Goal: Use online tool/utility

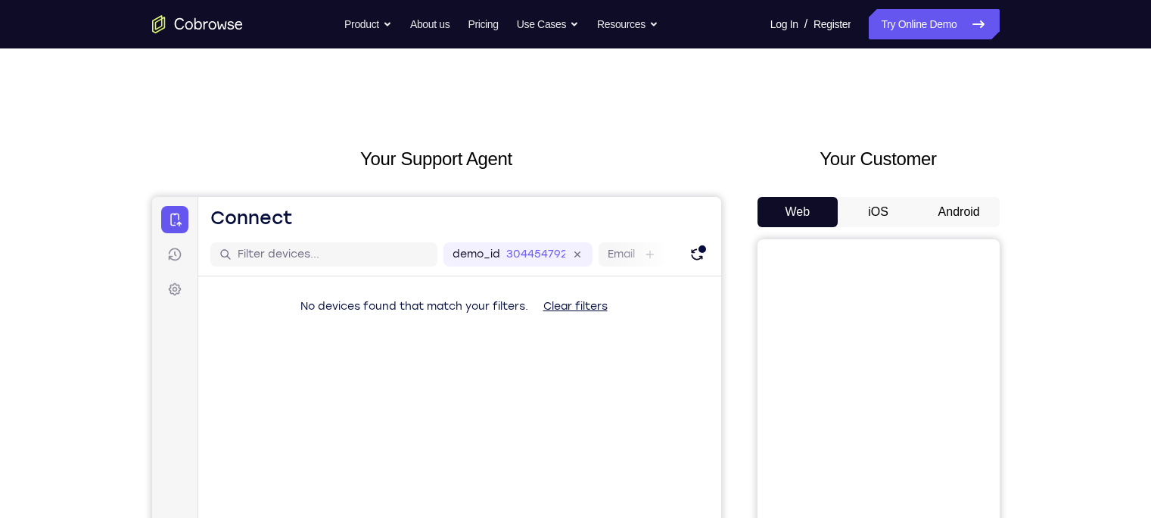
click at [953, 211] on button "Android" at bounding box center [959, 212] width 81 height 30
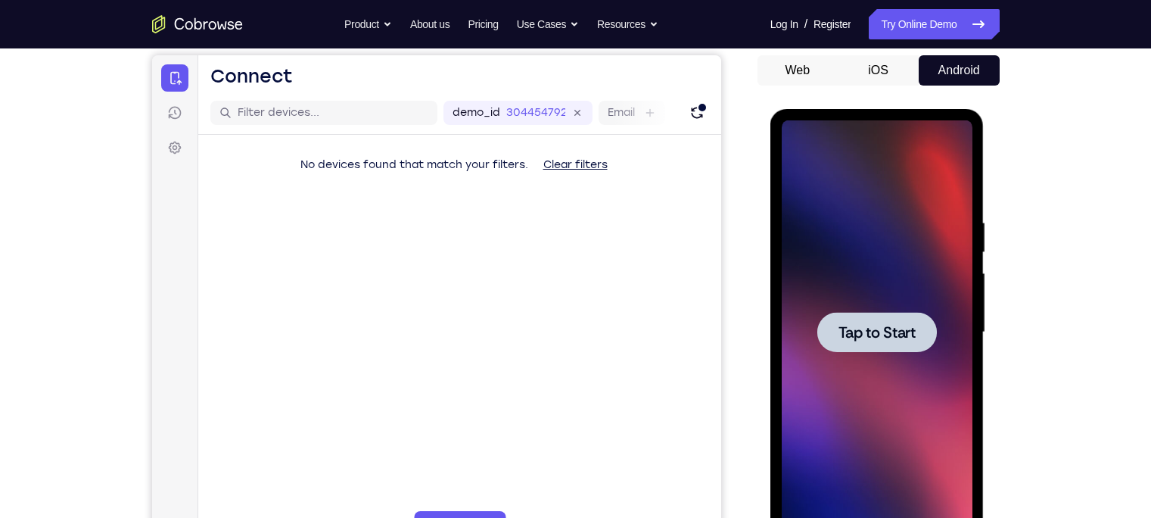
click at [849, 325] on span "Tap to Start" at bounding box center [876, 332] width 77 height 15
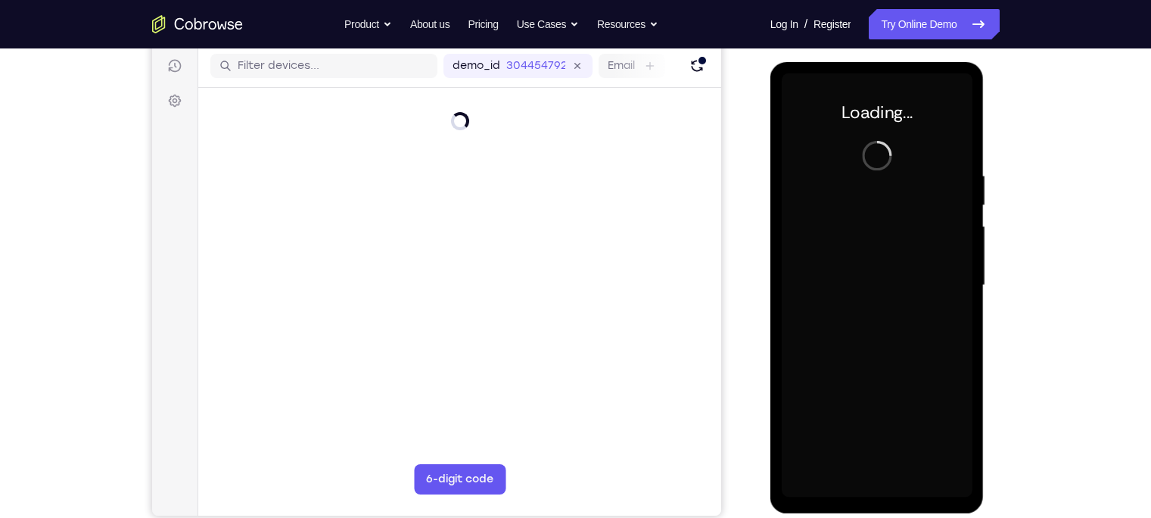
scroll to position [188, 0]
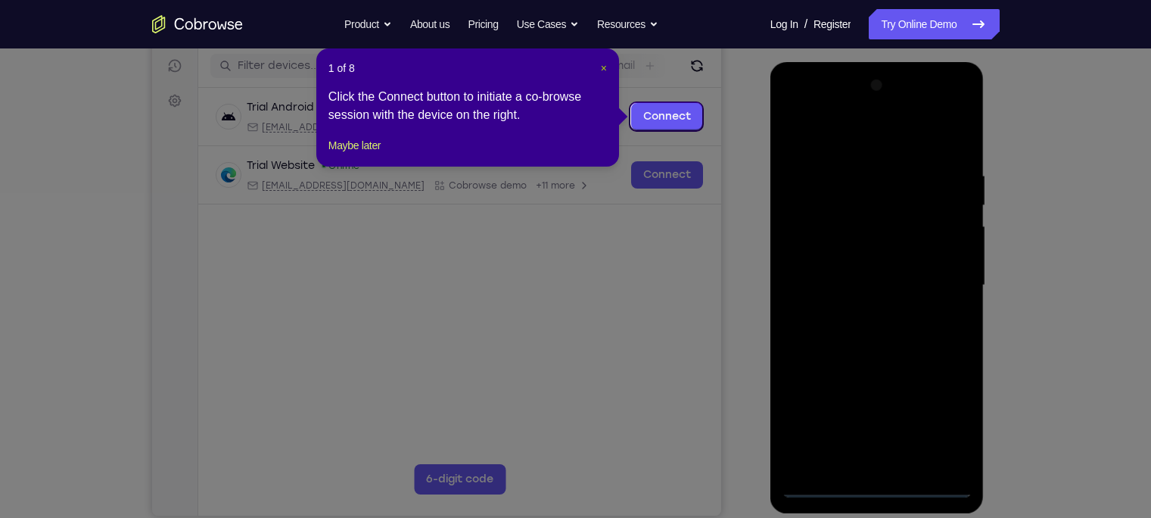
click at [606, 66] on span "×" at bounding box center [604, 68] width 6 height 12
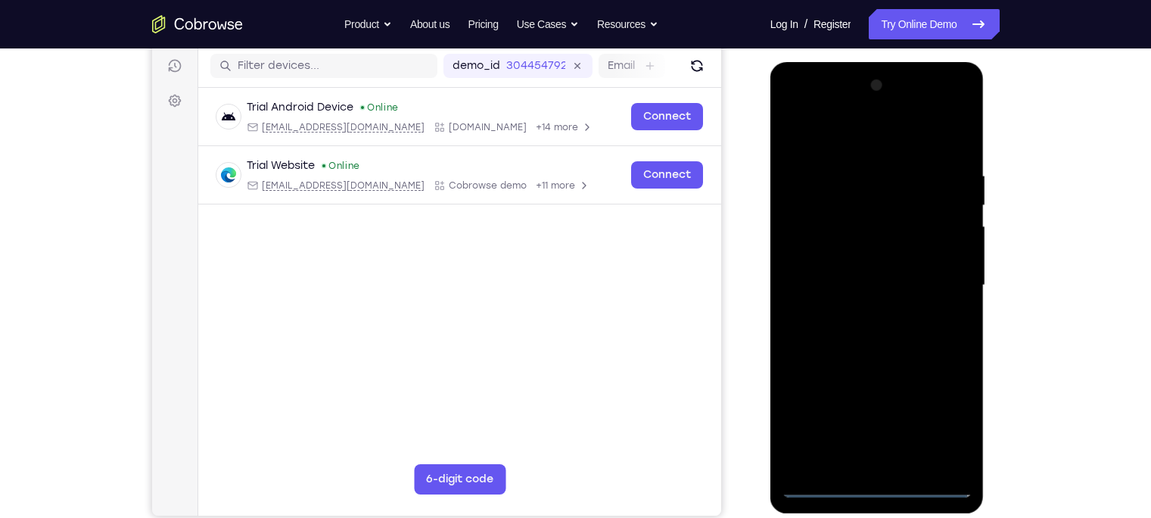
click at [882, 487] on div at bounding box center [877, 285] width 191 height 424
click at [947, 418] on div at bounding box center [877, 285] width 191 height 424
click at [832, 125] on div at bounding box center [877, 285] width 191 height 424
click at [945, 272] on div at bounding box center [877, 285] width 191 height 424
click at [859, 309] on div at bounding box center [877, 285] width 191 height 424
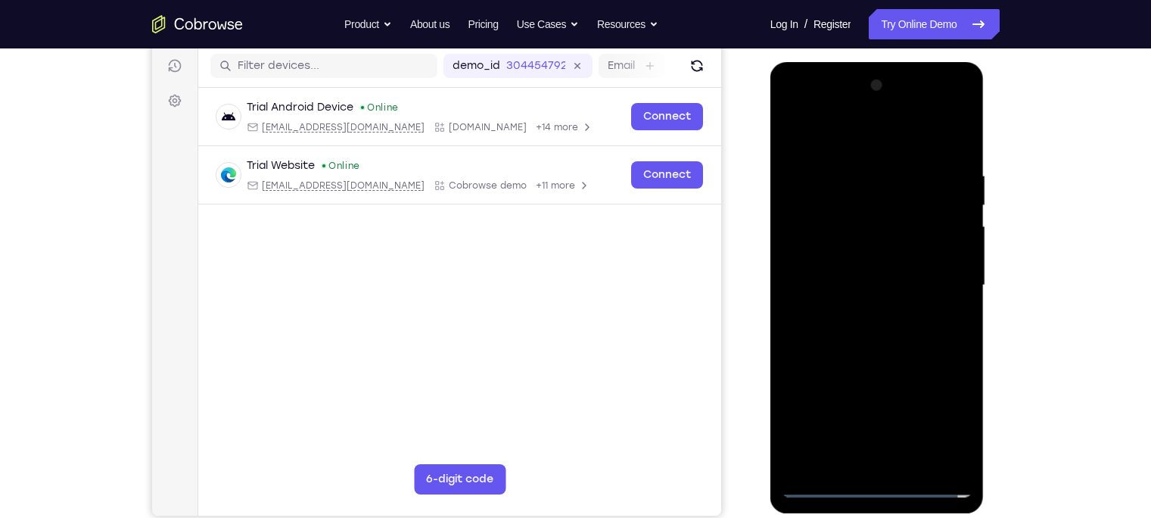
click at [852, 269] on div at bounding box center [877, 285] width 191 height 424
click at [826, 294] on div at bounding box center [877, 285] width 191 height 424
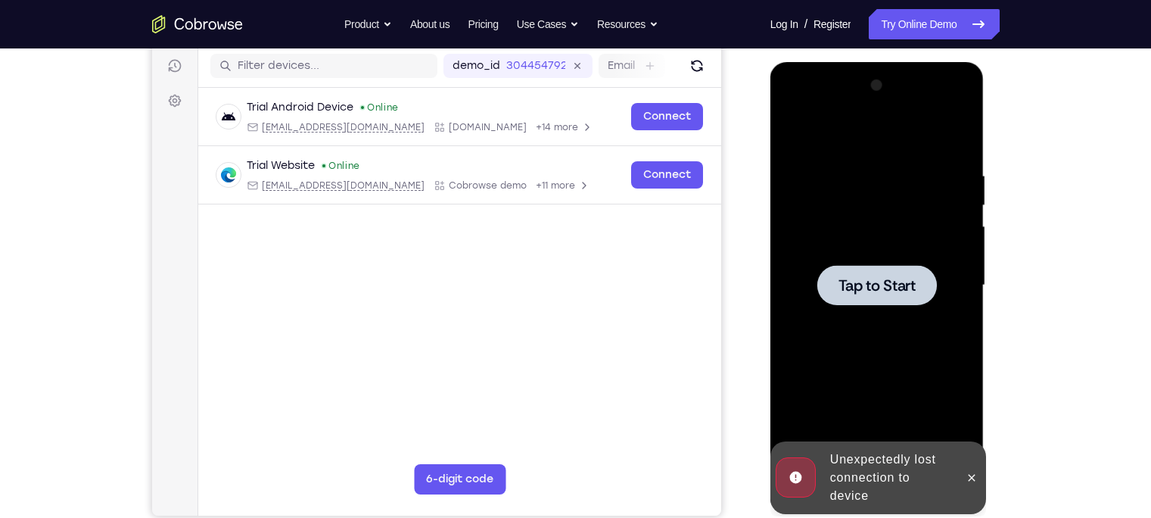
click at [844, 327] on div at bounding box center [877, 285] width 191 height 424
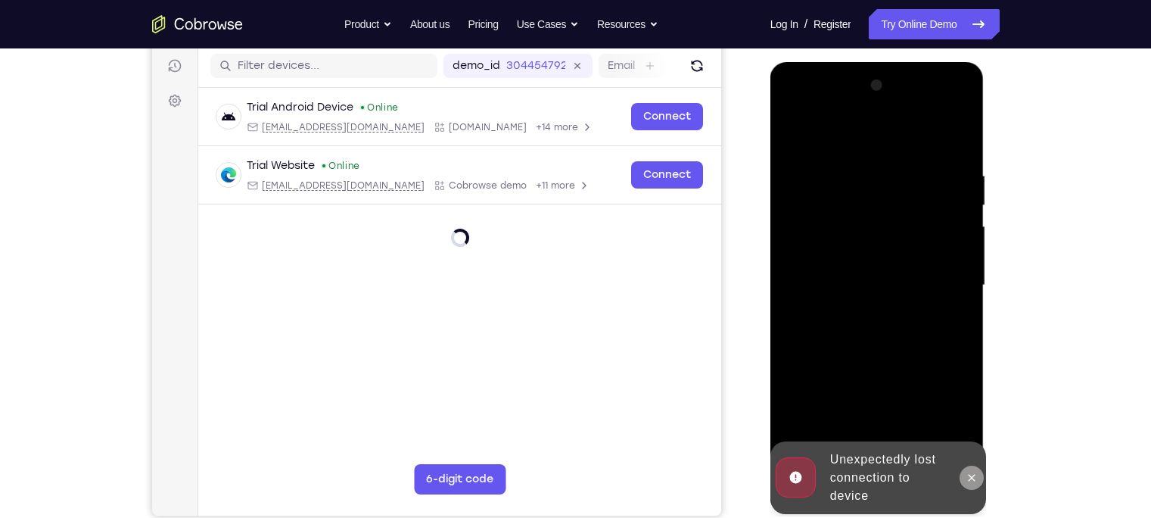
click at [965, 474] on button at bounding box center [971, 477] width 24 height 24
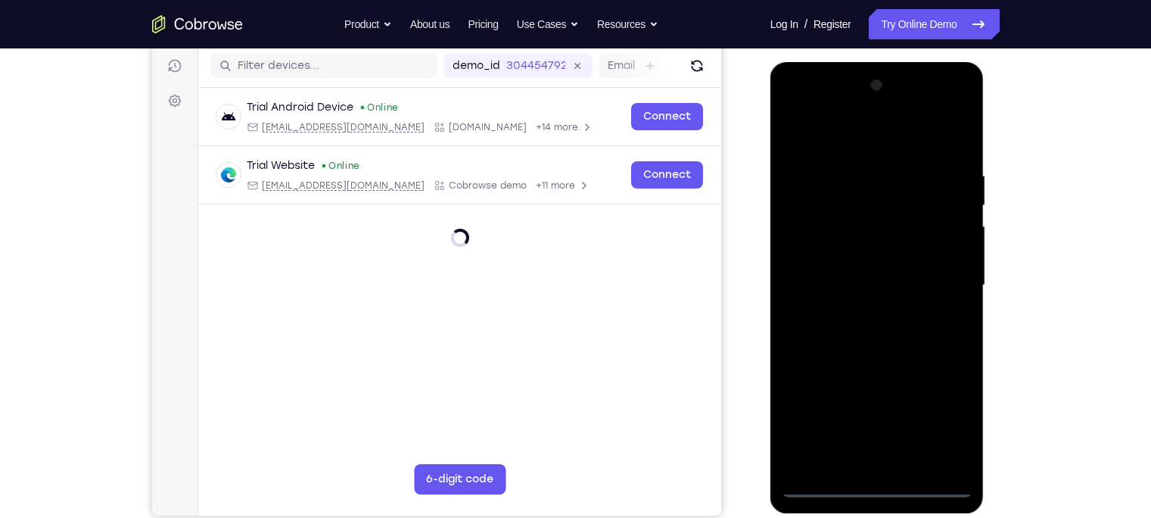
click at [877, 483] on div at bounding box center [877, 285] width 191 height 424
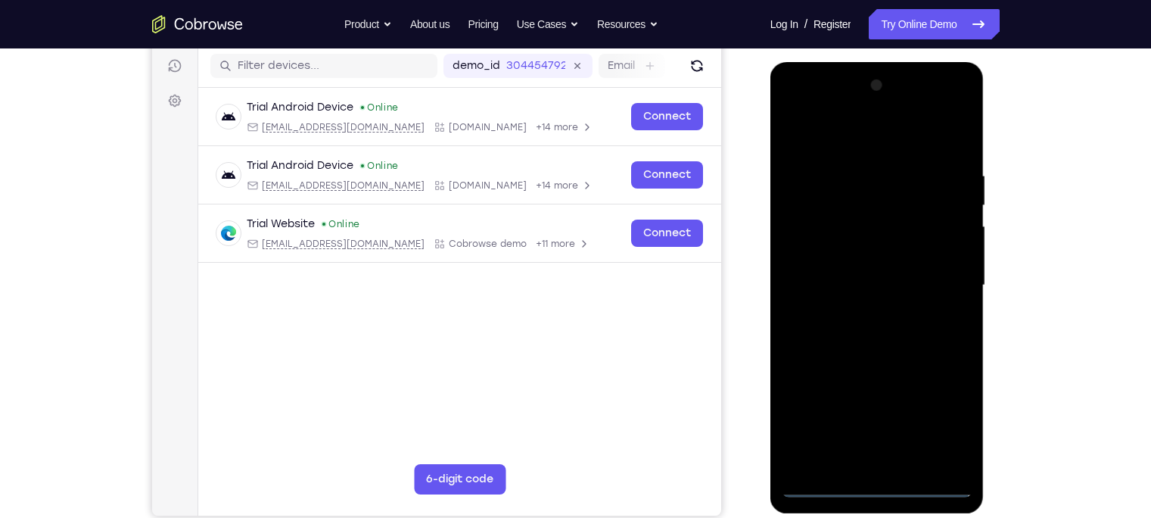
click at [942, 429] on div at bounding box center [877, 285] width 191 height 424
click at [841, 144] on div at bounding box center [877, 285] width 191 height 424
click at [943, 279] on div at bounding box center [877, 285] width 191 height 424
click at [866, 317] on div at bounding box center [877, 285] width 191 height 424
click at [863, 270] on div at bounding box center [877, 285] width 191 height 424
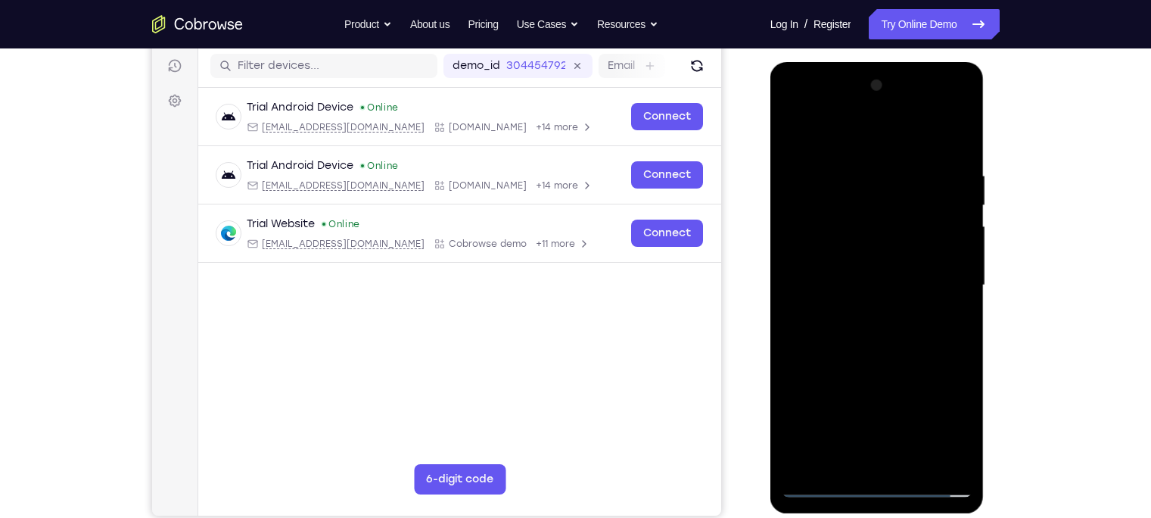
click at [810, 255] on div at bounding box center [877, 285] width 191 height 424
click at [832, 278] on div at bounding box center [877, 285] width 191 height 424
click at [862, 288] on div at bounding box center [877, 285] width 191 height 424
click at [860, 334] on div at bounding box center [877, 285] width 191 height 424
click at [859, 283] on div at bounding box center [877, 285] width 191 height 424
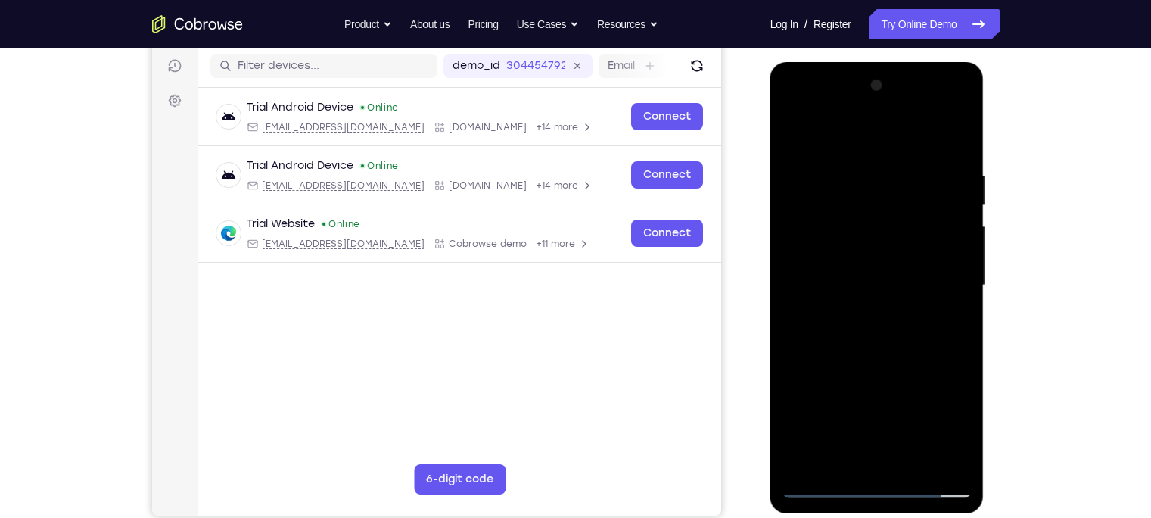
click at [935, 160] on div at bounding box center [877, 285] width 191 height 424
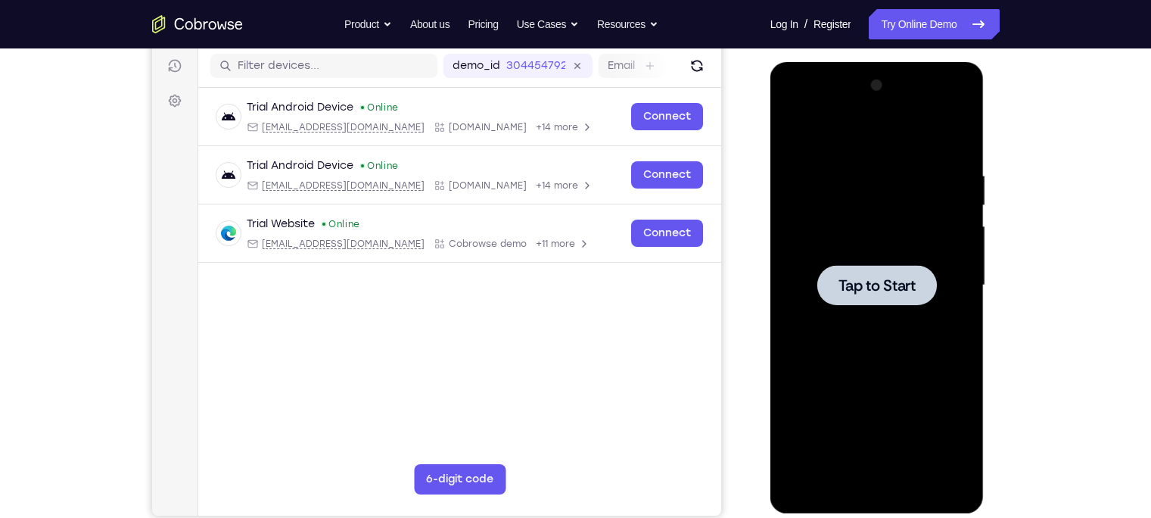
click at [938, 306] on div at bounding box center [877, 285] width 191 height 424
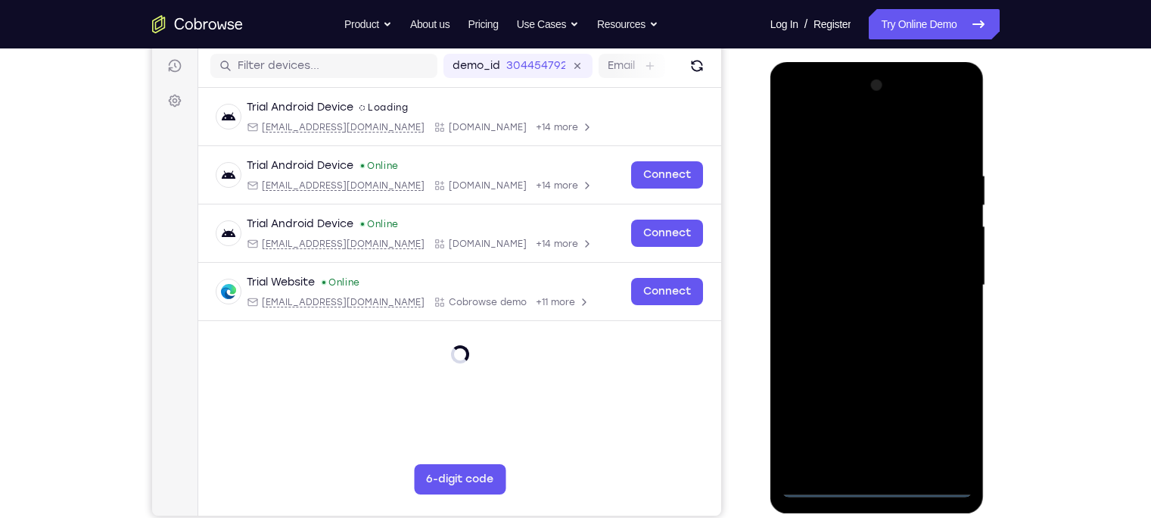
click at [872, 490] on div at bounding box center [877, 285] width 191 height 424
click at [944, 424] on div at bounding box center [877, 285] width 191 height 424
click at [825, 107] on div at bounding box center [877, 285] width 191 height 424
click at [950, 278] on div at bounding box center [877, 285] width 191 height 424
click at [860, 312] on div at bounding box center [877, 285] width 191 height 424
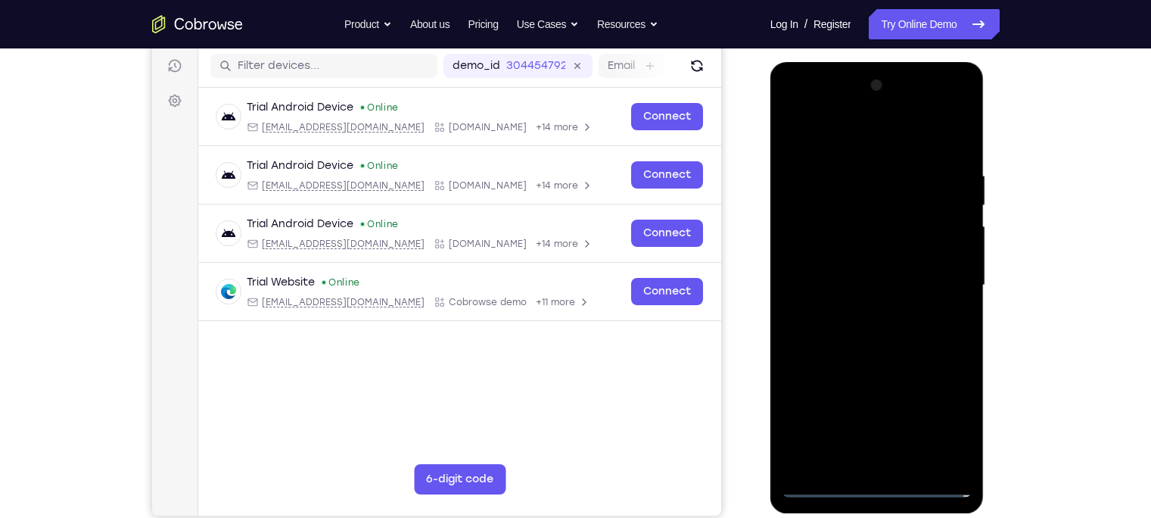
click at [841, 272] on div at bounding box center [877, 285] width 191 height 424
click at [850, 248] on div at bounding box center [877, 285] width 191 height 424
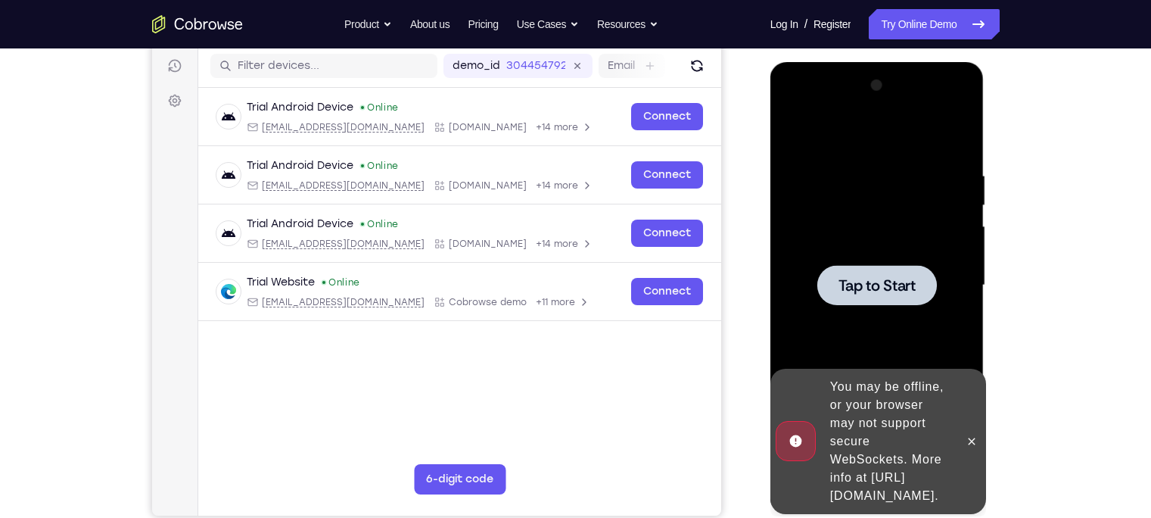
click at [915, 297] on div at bounding box center [877, 285] width 120 height 40
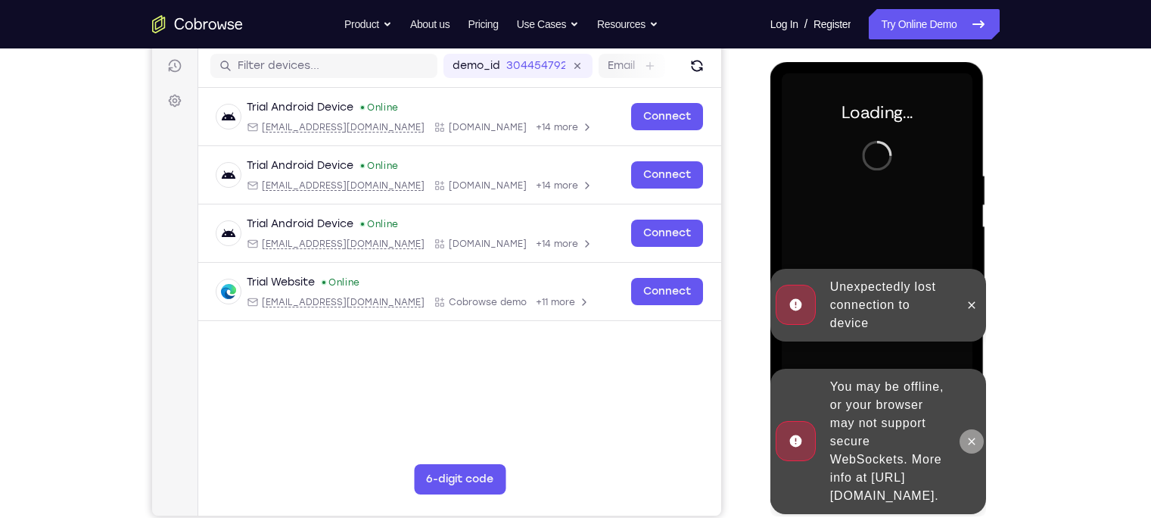
click at [976, 429] on button at bounding box center [971, 441] width 24 height 24
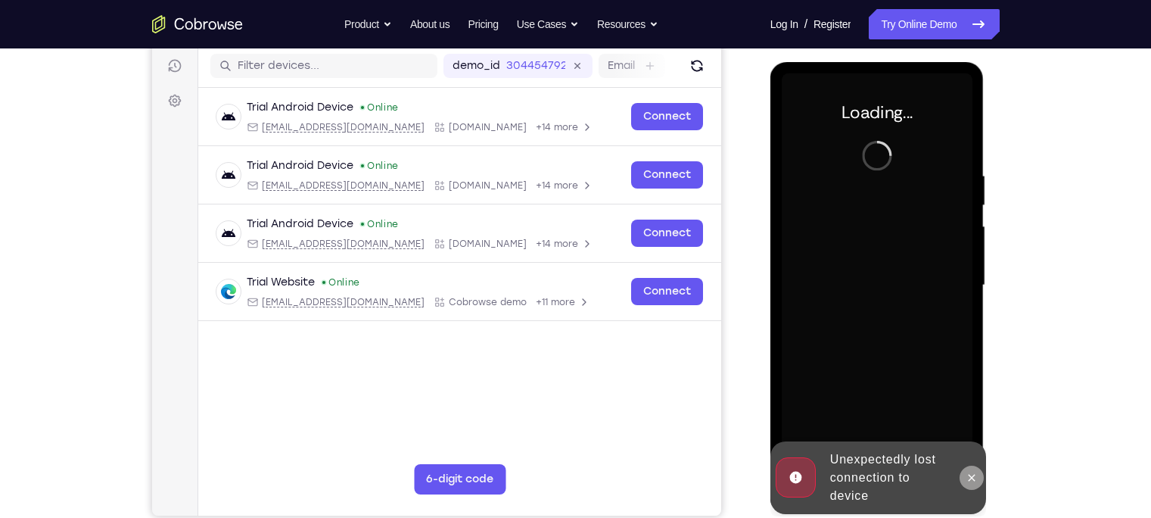
click at [966, 478] on icon at bounding box center [972, 477] width 12 height 12
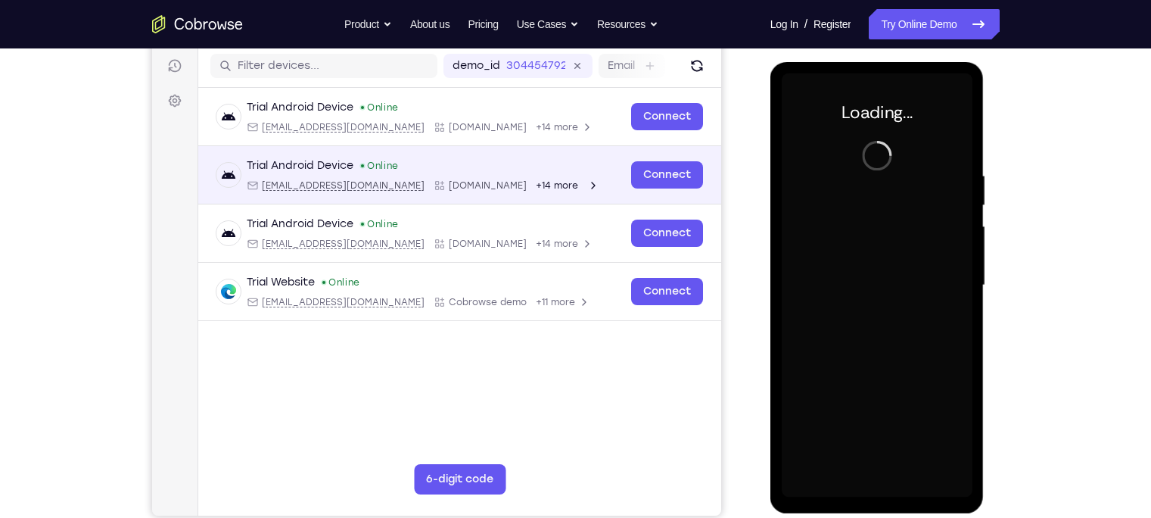
scroll to position [0, 0]
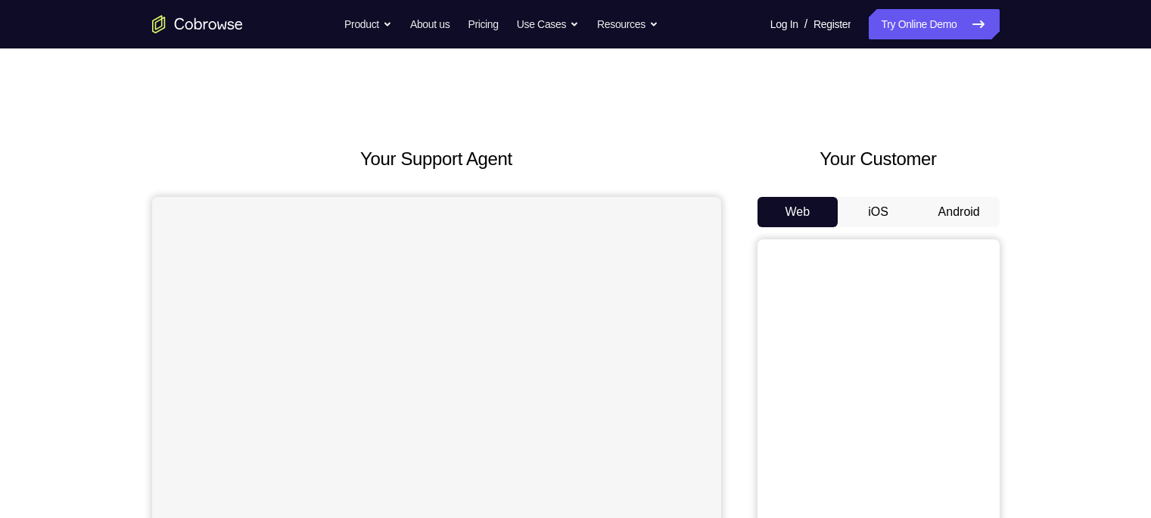
click at [922, 213] on button "Android" at bounding box center [959, 212] width 81 height 30
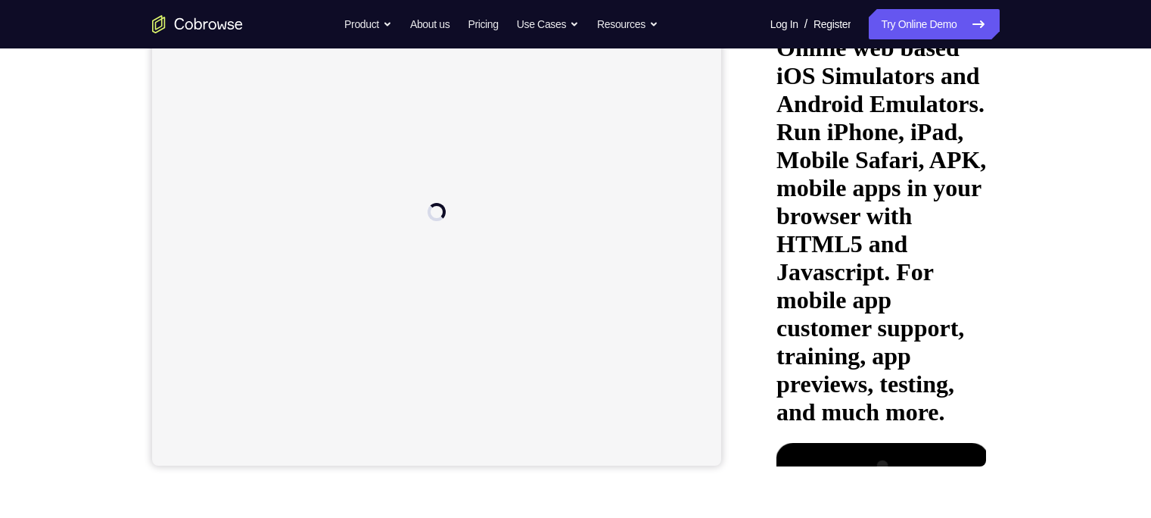
scroll to position [239, 0]
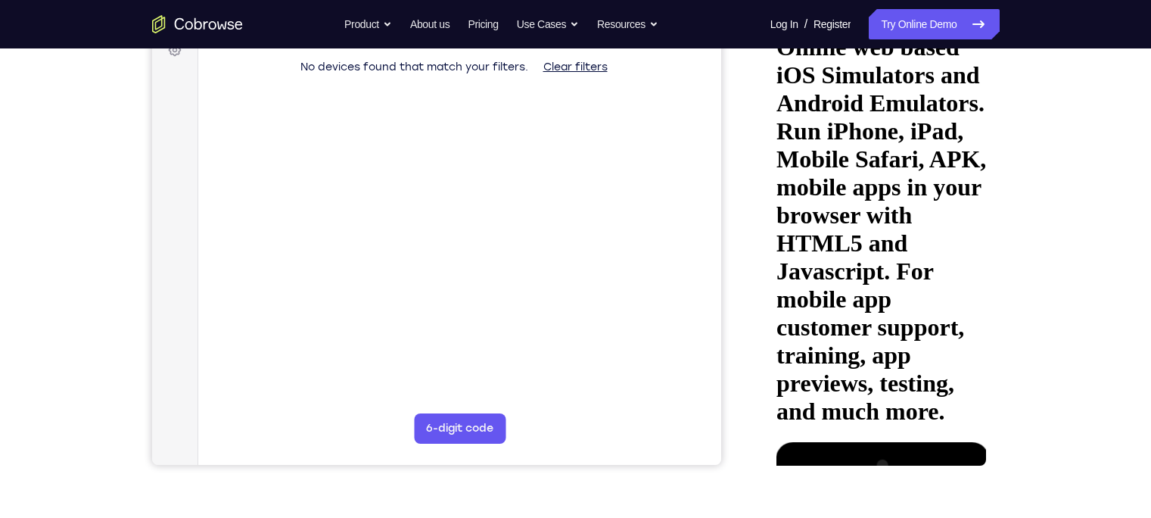
scroll to position [0, 0]
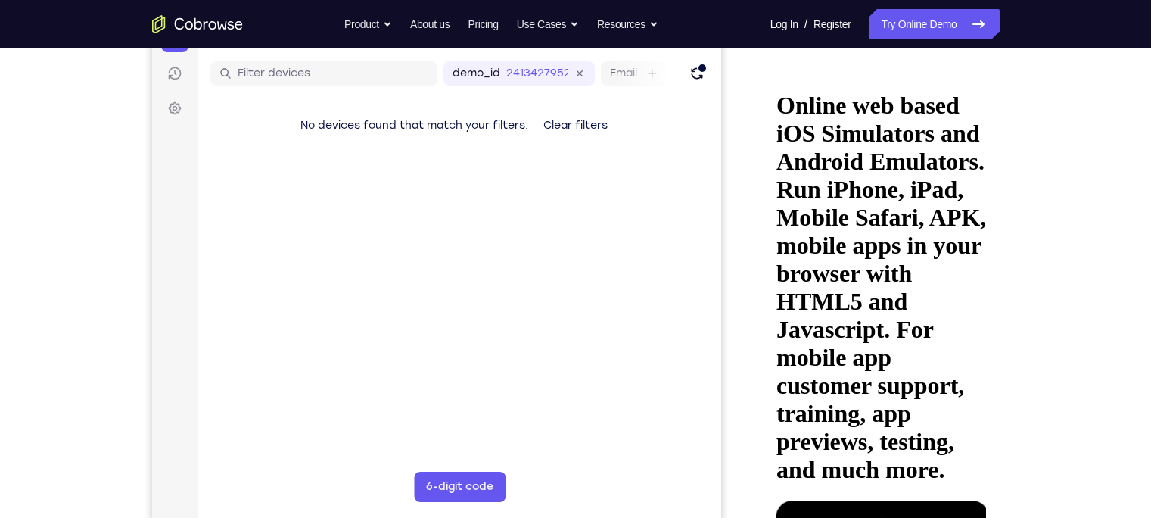
scroll to position [192, 0]
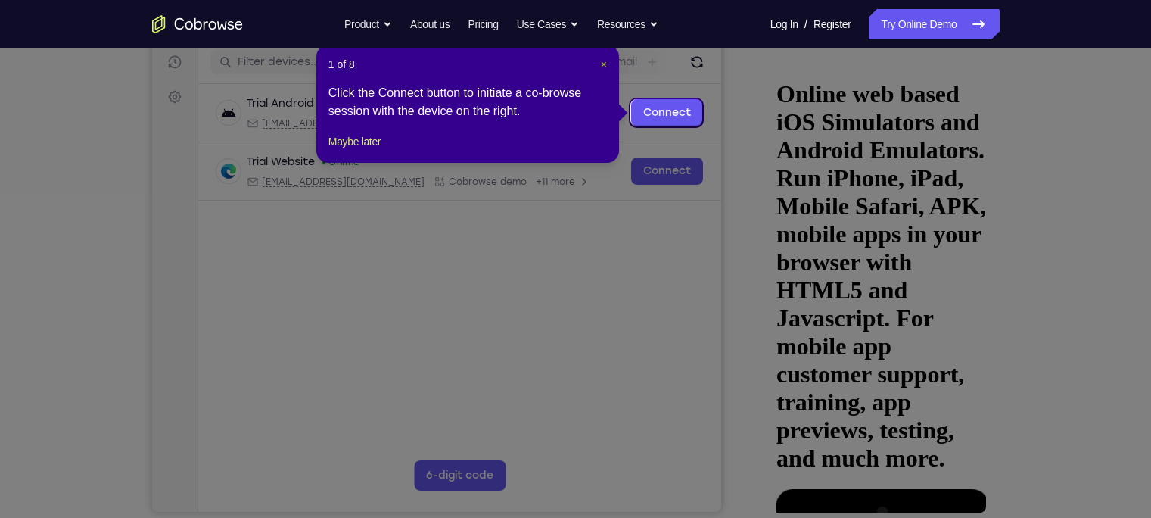
click at [604, 61] on span "×" at bounding box center [604, 64] width 6 height 12
